Goal: Find specific page/section: Find specific page/section

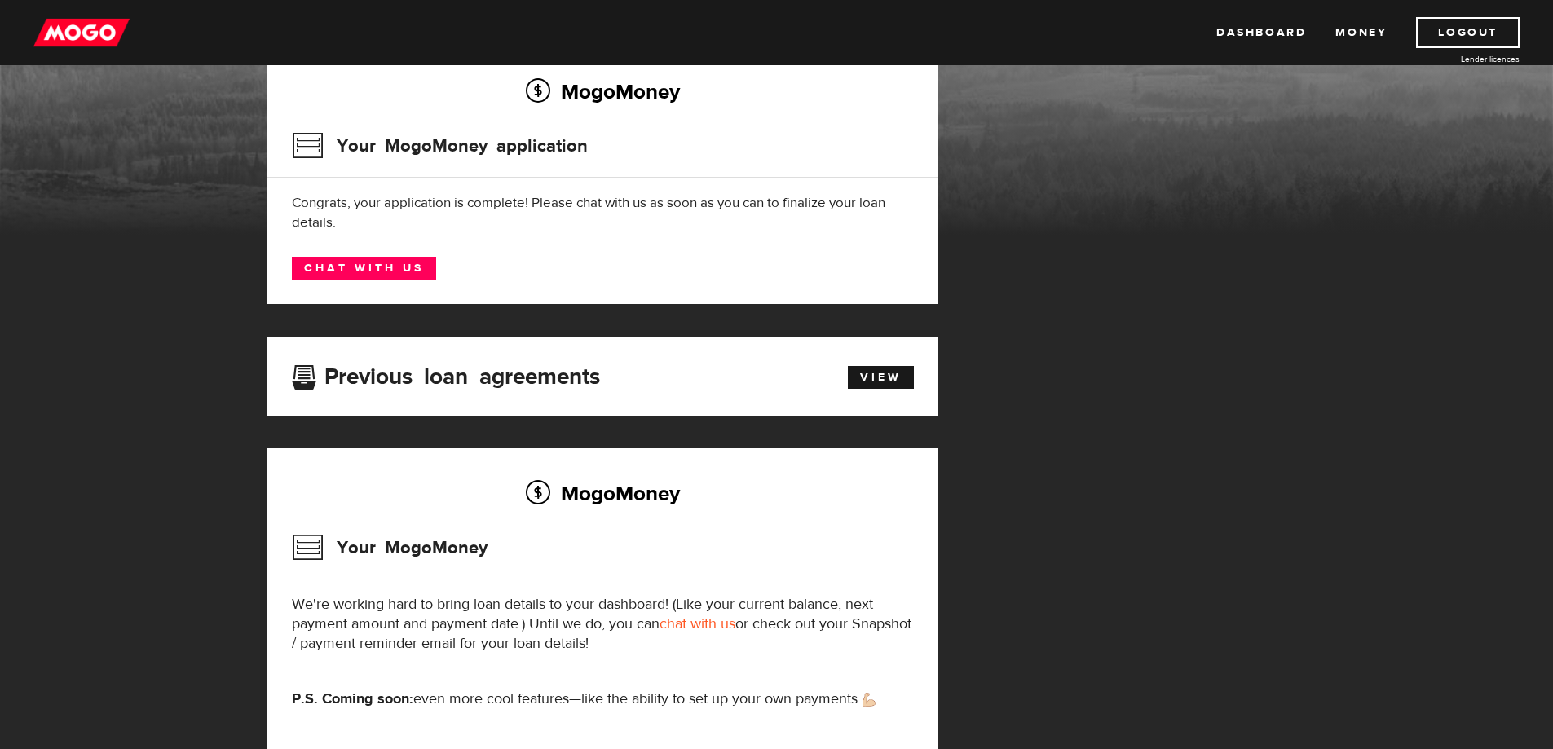
scroll to position [163, 0]
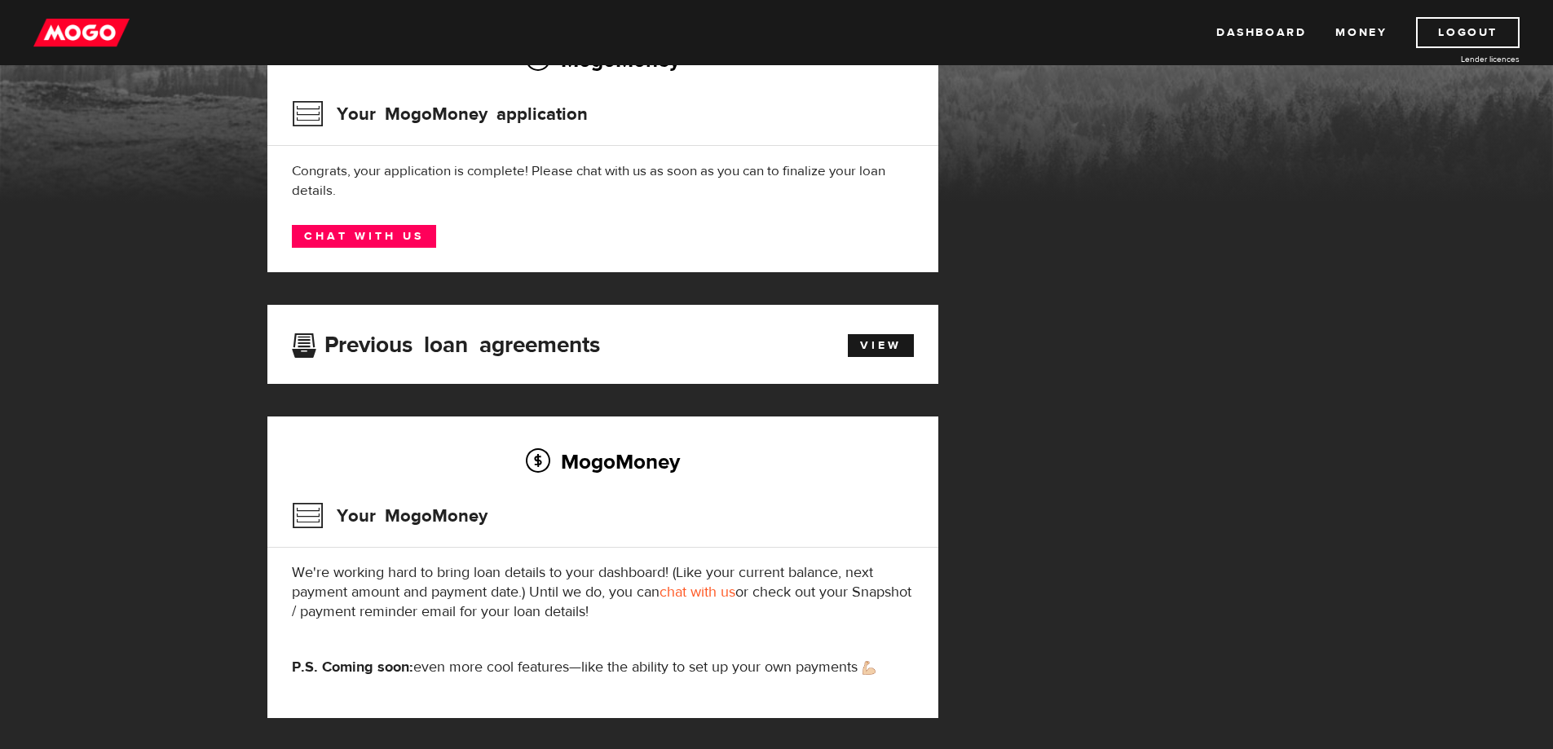
click at [704, 593] on link "chat with us" at bounding box center [698, 592] width 76 height 19
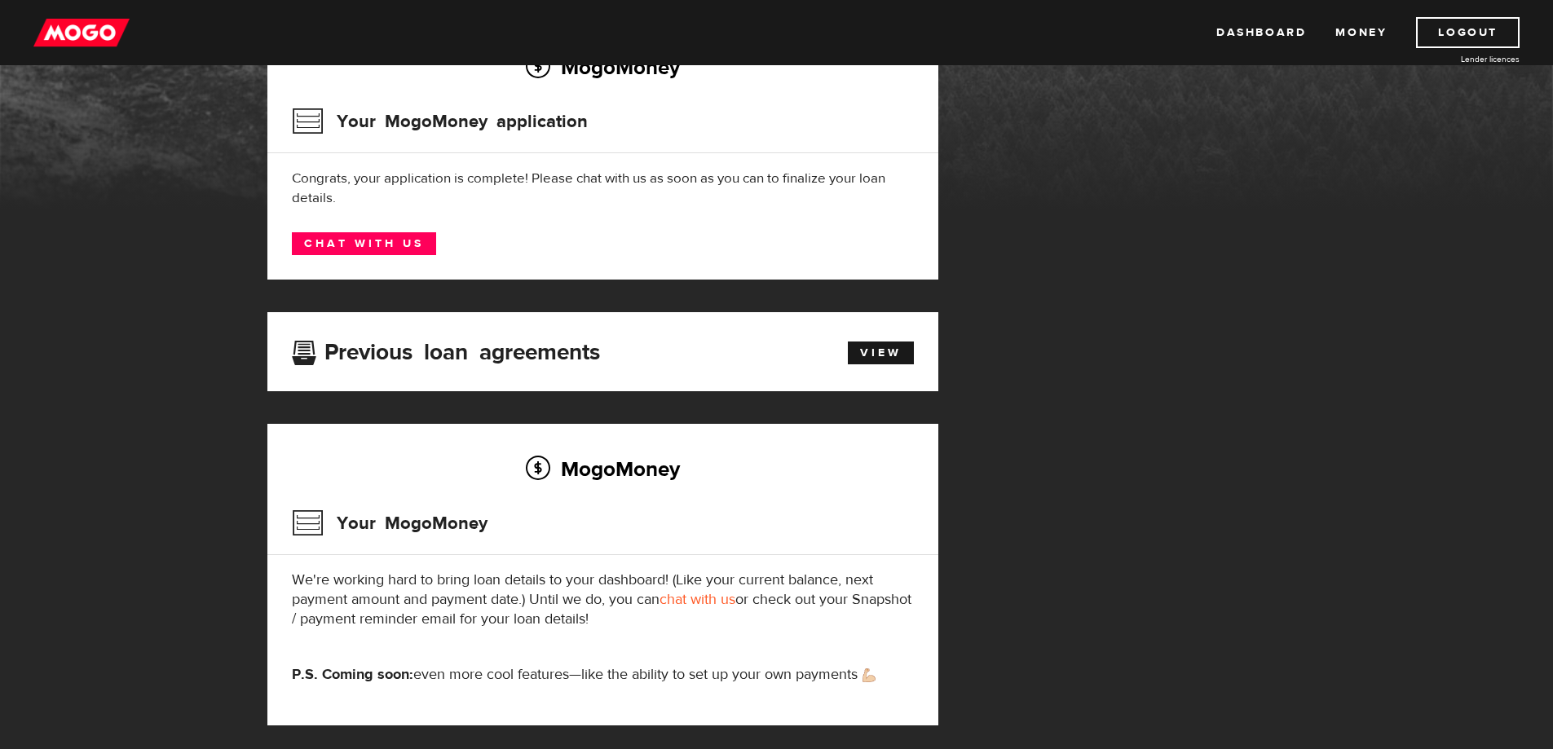
scroll to position [0, 0]
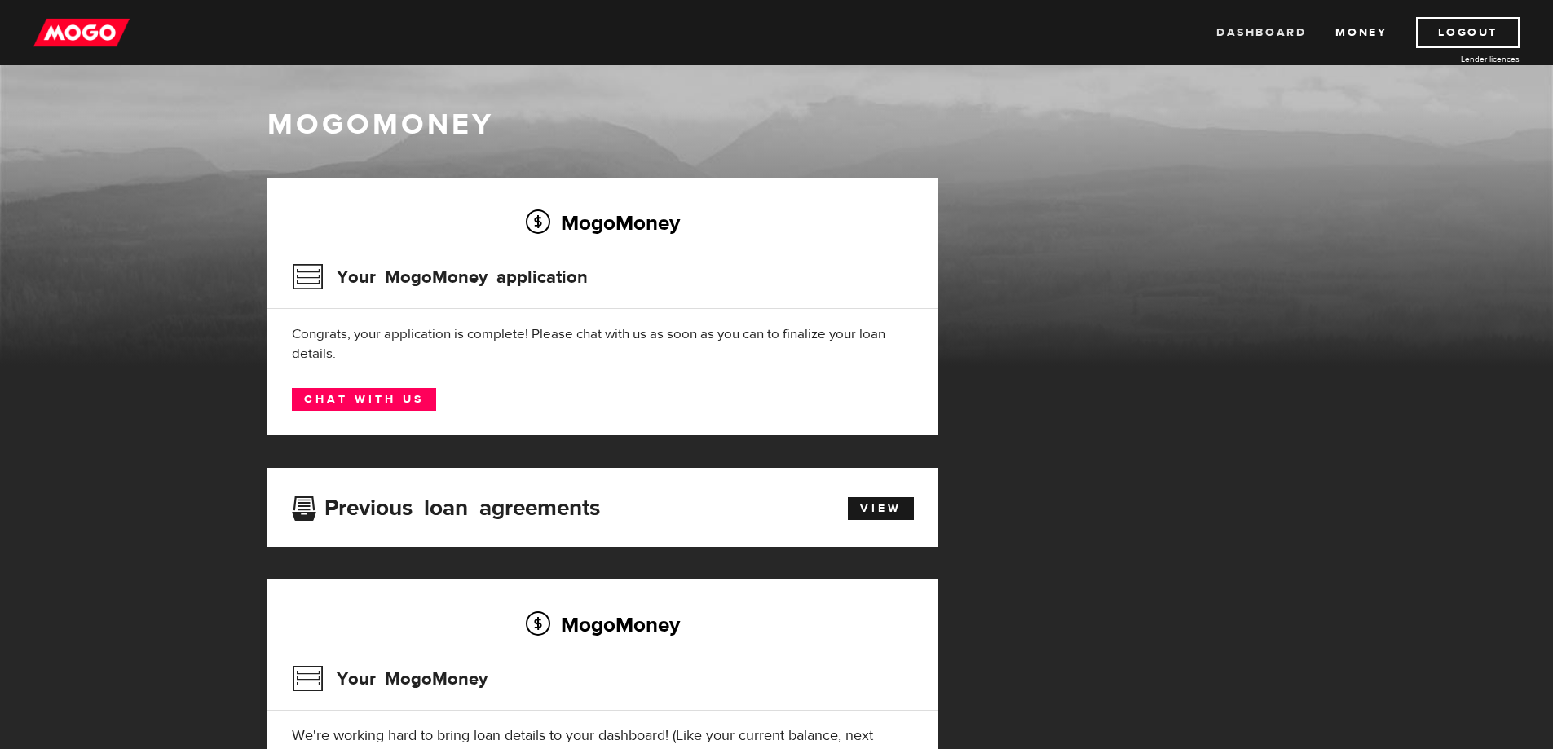
click at [1250, 30] on link "Dashboard" at bounding box center [1262, 32] width 90 height 31
click at [388, 395] on link "Chat with us" at bounding box center [364, 399] width 144 height 23
click at [364, 397] on link "Chat with us" at bounding box center [364, 399] width 144 height 23
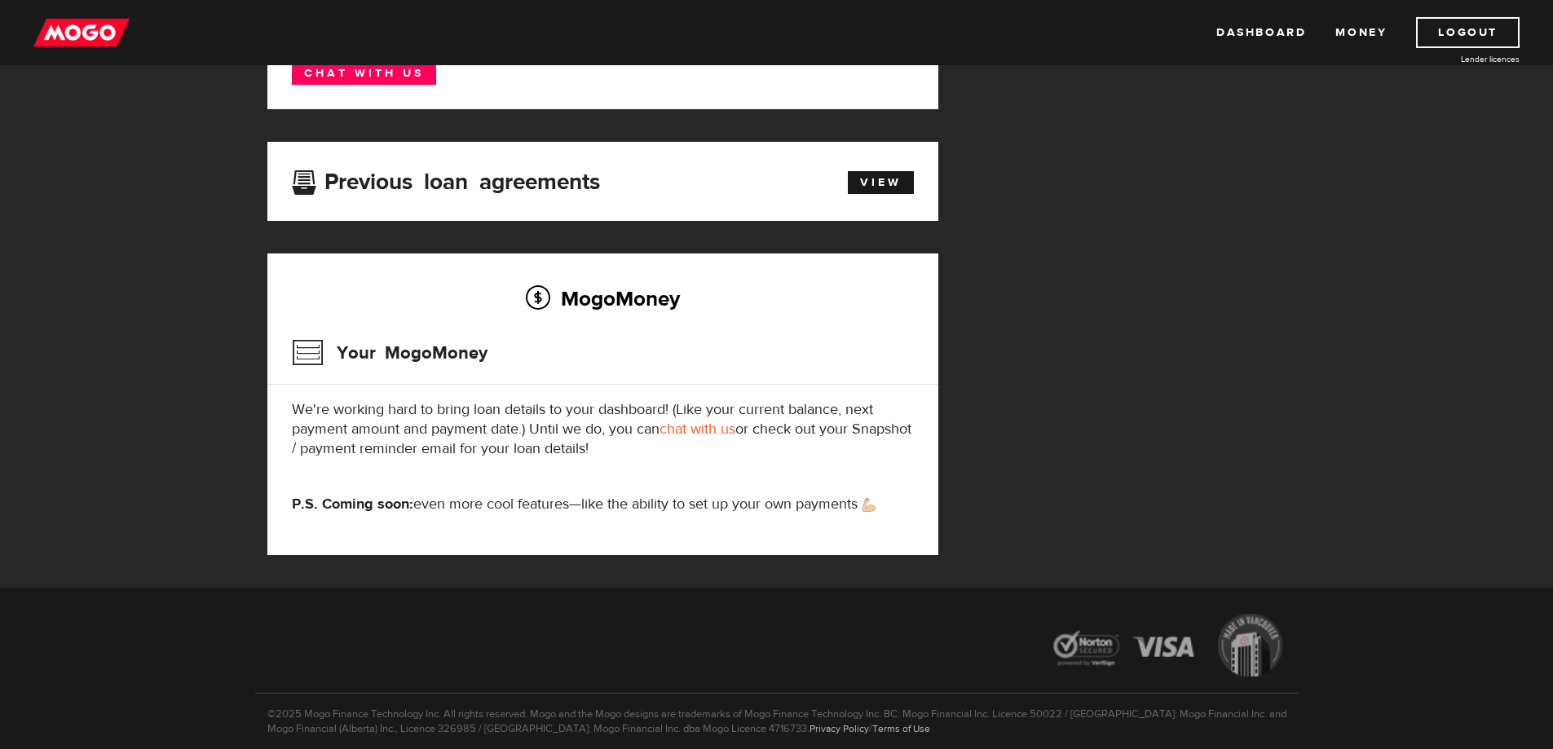
scroll to position [393, 0]
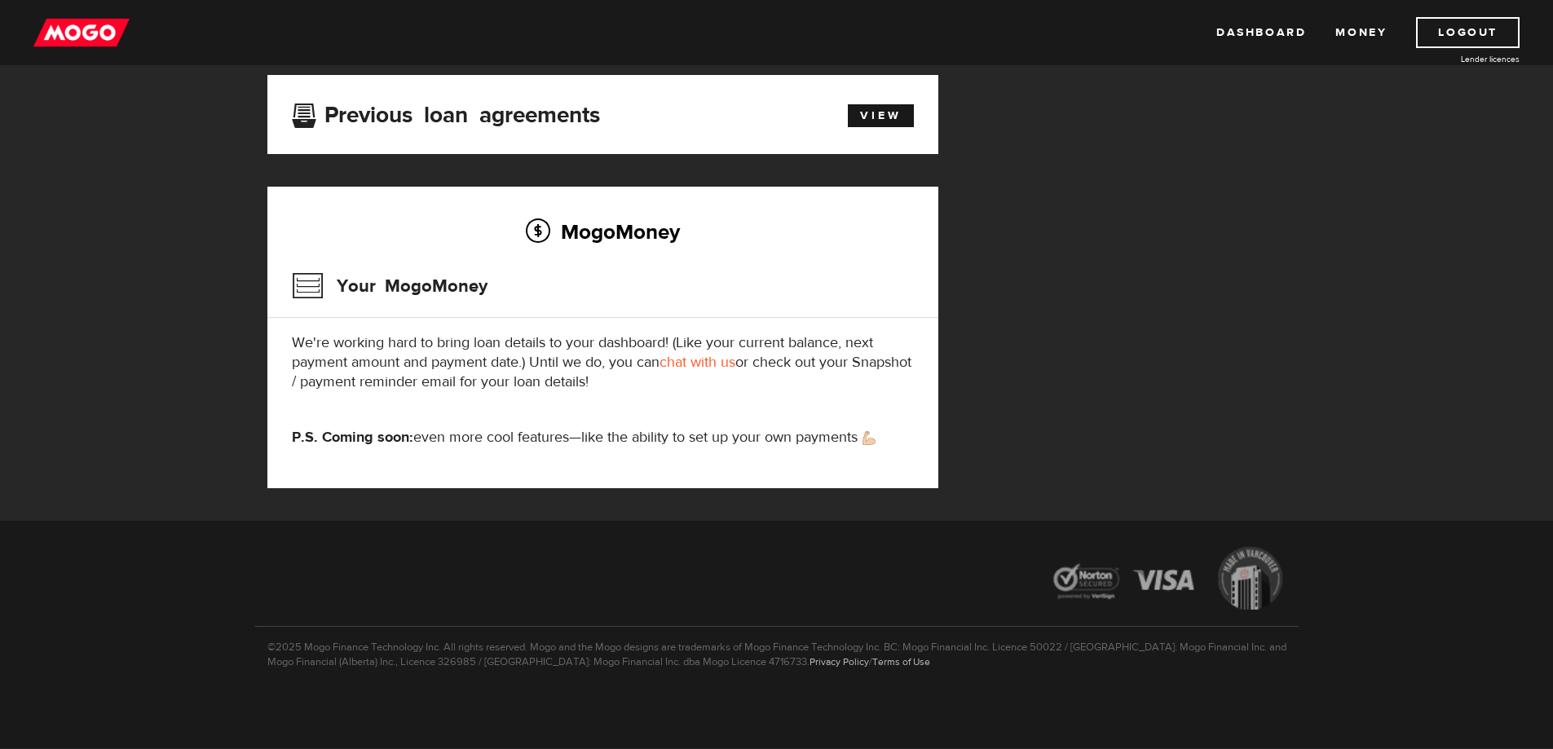
click at [699, 360] on link "chat with us" at bounding box center [698, 362] width 76 height 19
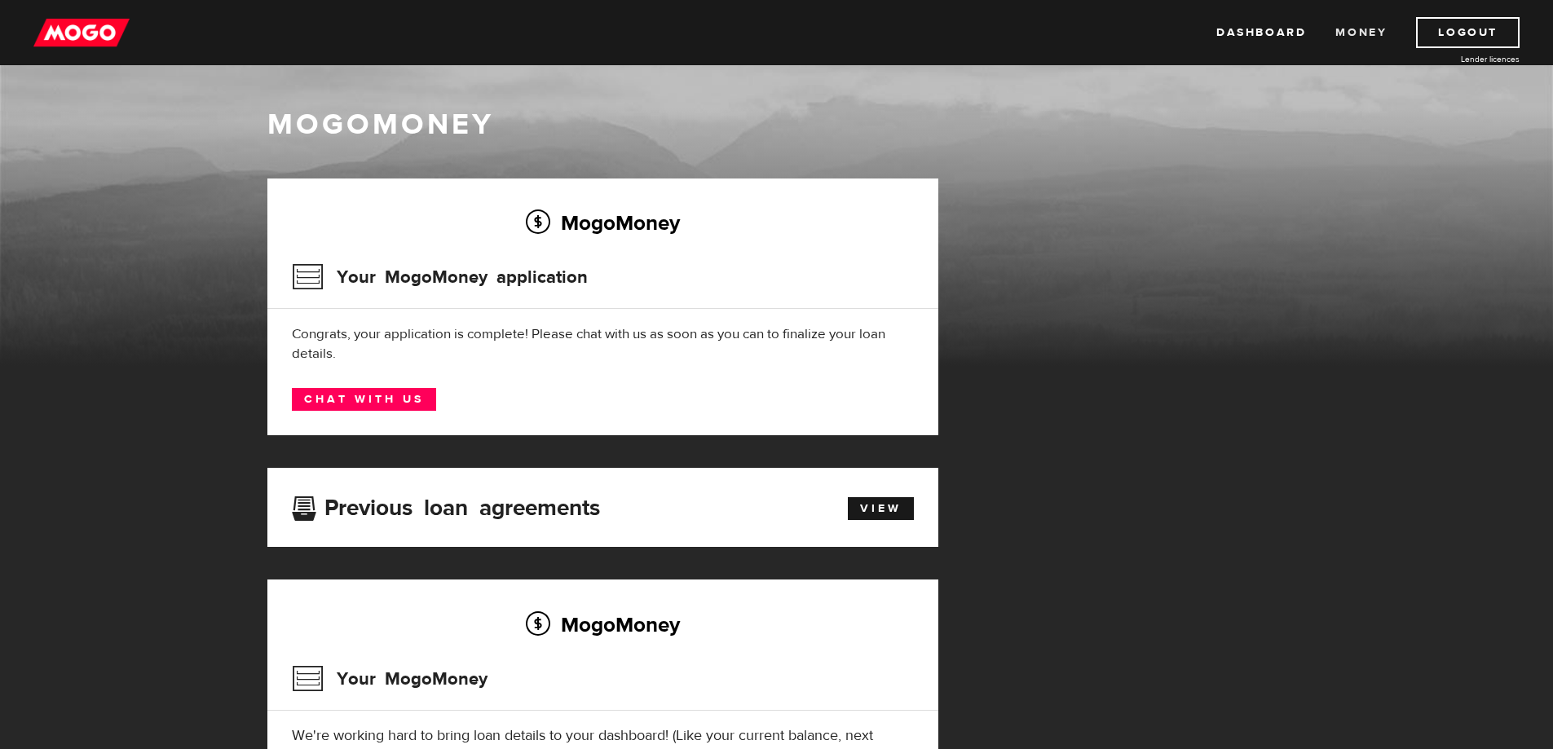
click at [1349, 32] on link "Money" at bounding box center [1361, 32] width 51 height 31
click at [347, 400] on link "Chat with us" at bounding box center [364, 399] width 144 height 23
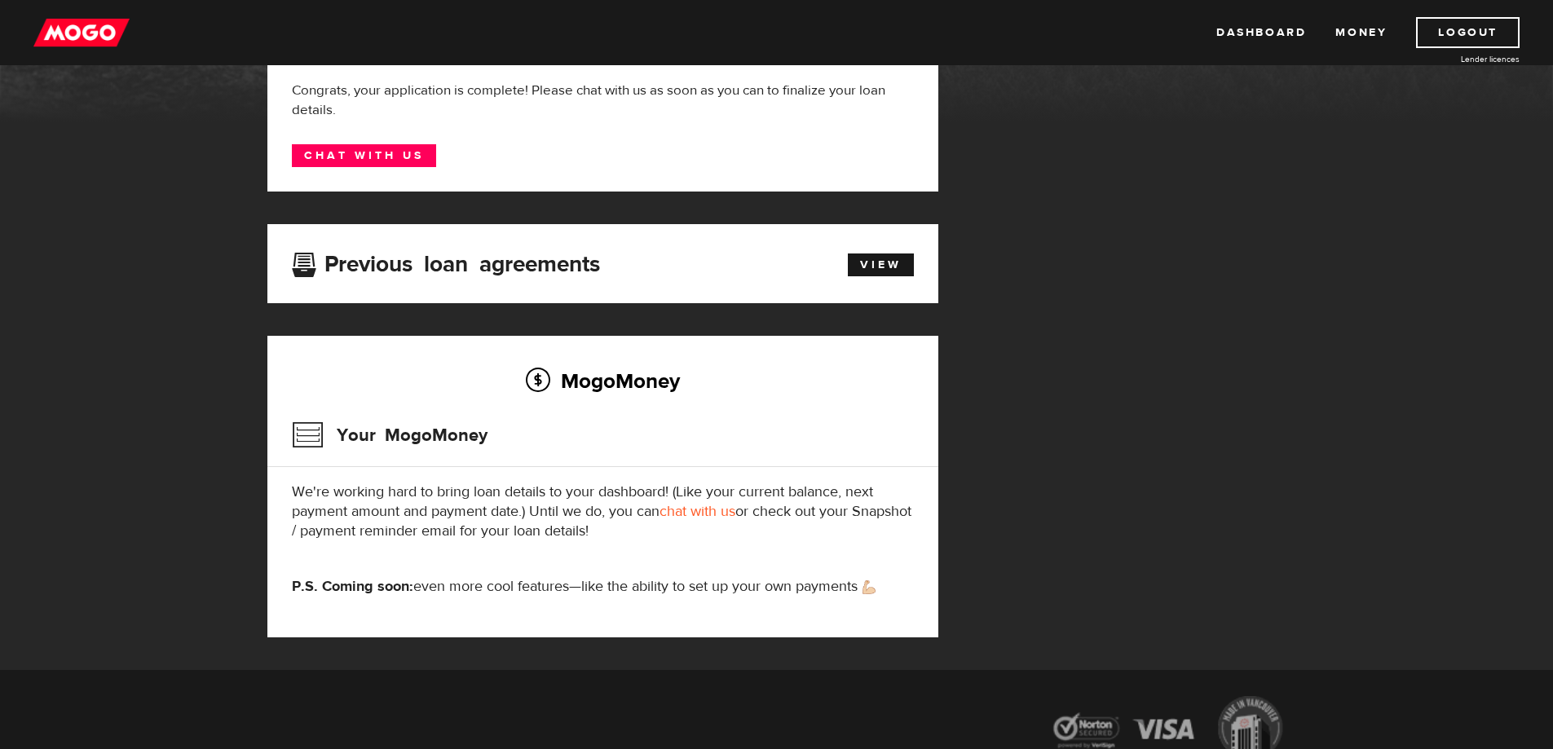
scroll to position [245, 0]
click at [687, 512] on link "chat with us" at bounding box center [698, 510] width 76 height 19
